Goal: Information Seeking & Learning: Learn about a topic

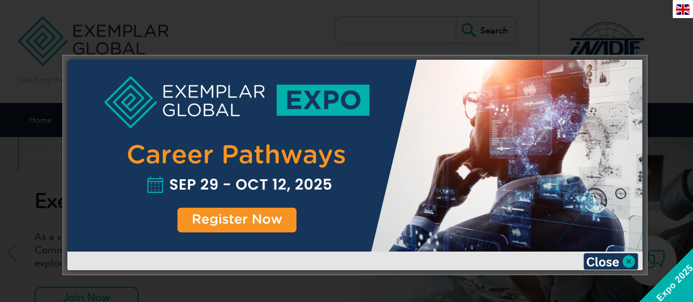
scroll to position [55, 0]
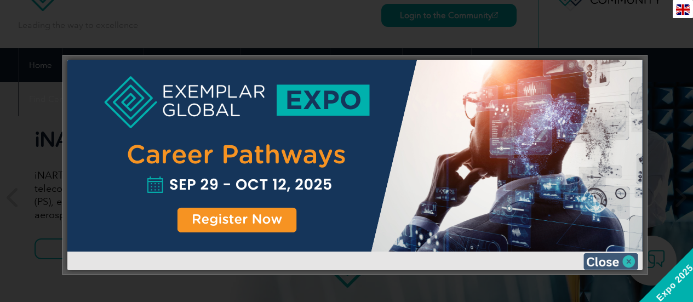
click at [624, 257] on img at bounding box center [610, 261] width 55 height 16
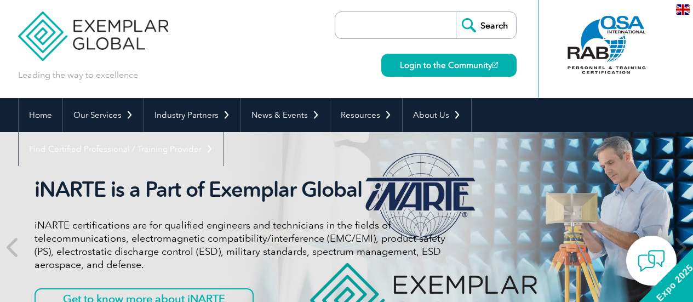
scroll to position [0, 0]
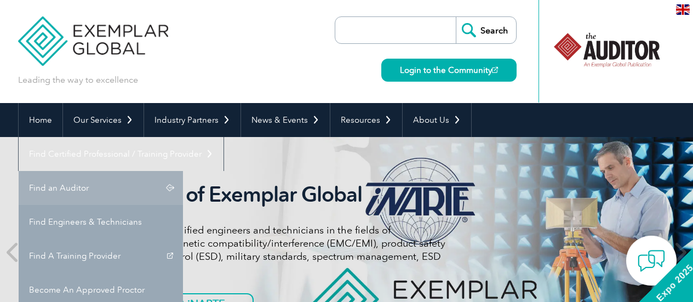
click at [183, 171] on link "Find an Auditor" at bounding box center [101, 188] width 164 height 34
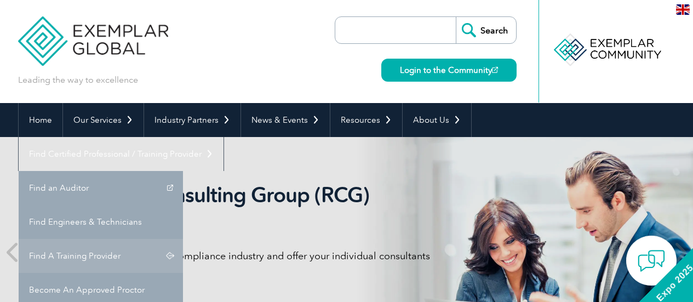
click at [183, 239] on link "Find A Training Provider" at bounding box center [101, 256] width 164 height 34
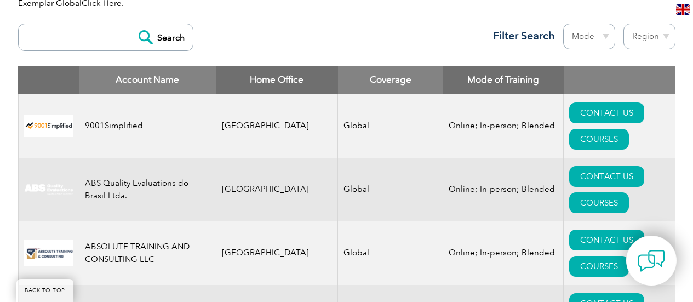
scroll to position [383, 0]
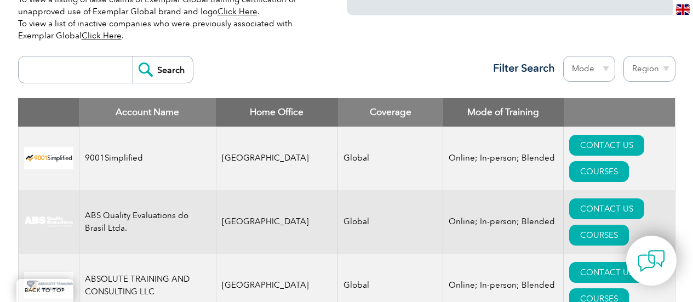
click at [660, 68] on select "Region Australia Bahrain Bangladesh Brazil Canada Colombia Dominican Republic E…" at bounding box center [649, 69] width 52 height 26
select select "[GEOGRAPHIC_DATA]"
click at [623, 56] on select "Region Australia Bahrain Bangladesh Brazil Canada Colombia Dominican Republic E…" at bounding box center [649, 69] width 52 height 26
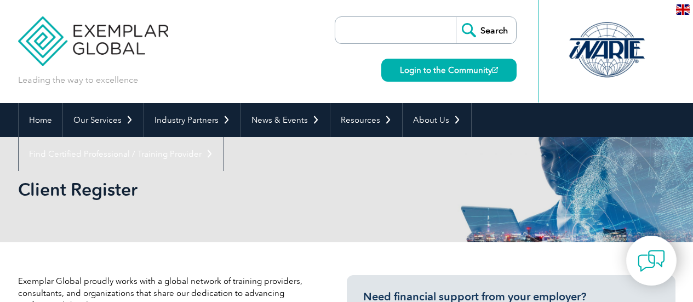
select select "[GEOGRAPHIC_DATA]"
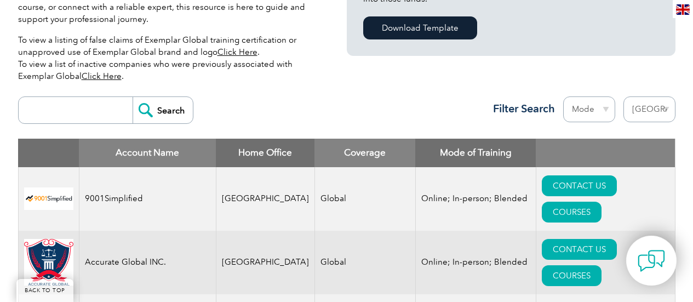
scroll to position [383, 0]
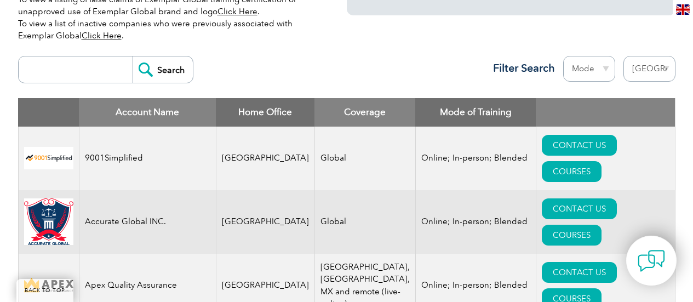
click at [598, 77] on select "Mode Online In-person Blended" at bounding box center [589, 69] width 52 height 26
click at [399, 83] on div "Search Region [GEOGRAPHIC_DATA] [GEOGRAPHIC_DATA] [GEOGRAPHIC_DATA] [GEOGRAPHIC…" at bounding box center [346, 74] width 657 height 48
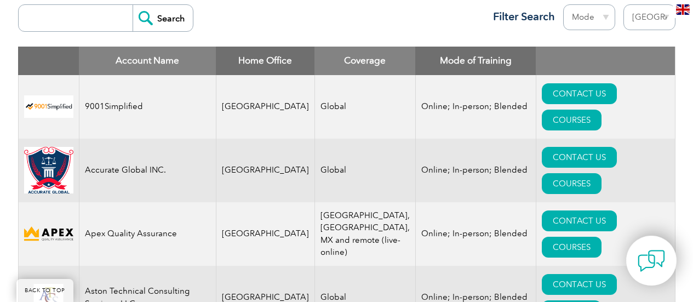
scroll to position [438, 0]
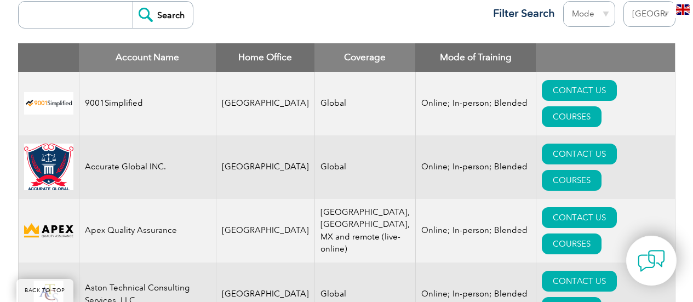
click at [67, 5] on input "search" at bounding box center [78, 15] width 108 height 26
type input "14001"
click at [133, 2] on input "Search" at bounding box center [163, 15] width 60 height 26
click at [602, 106] on link "COURSES" at bounding box center [572, 116] width 60 height 21
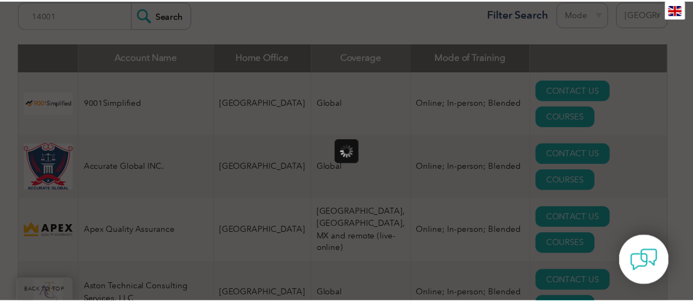
scroll to position [0, 0]
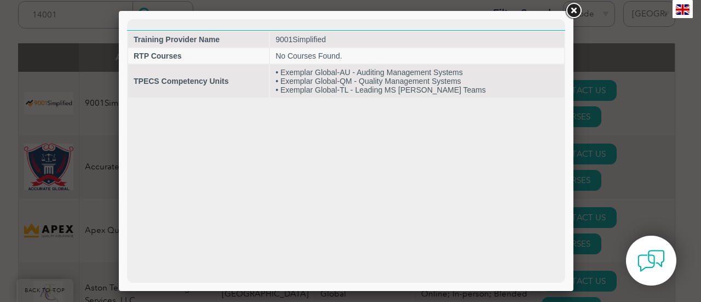
click at [571, 13] on link at bounding box center [574, 11] width 20 height 20
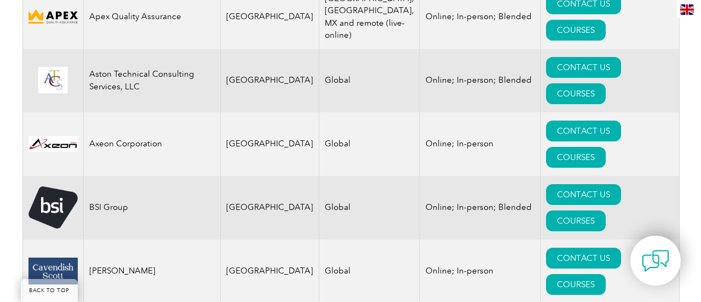
scroll to position [657, 0]
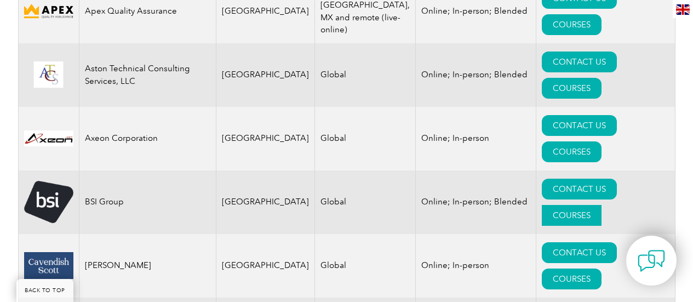
click at [602, 205] on link "COURSES" at bounding box center [572, 215] width 60 height 21
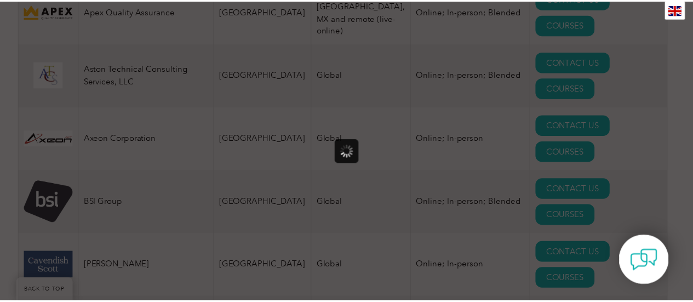
scroll to position [0, 0]
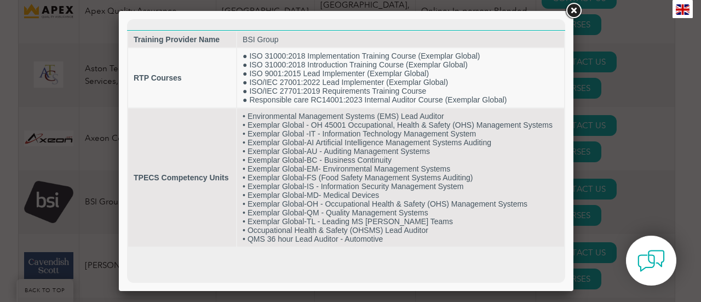
click at [573, 7] on link at bounding box center [574, 11] width 20 height 20
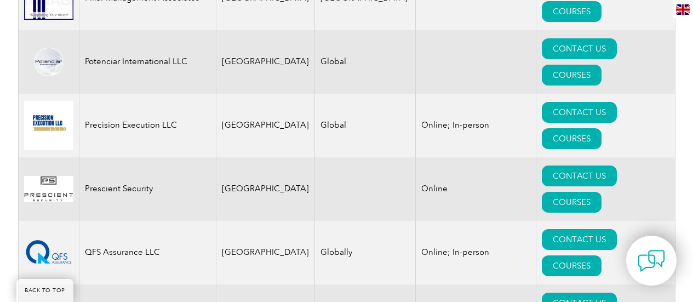
scroll to position [2575, 0]
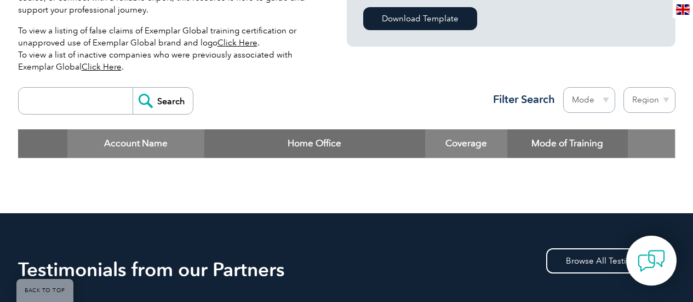
scroll to position [383, 0]
